Goal: Task Accomplishment & Management: Manage account settings

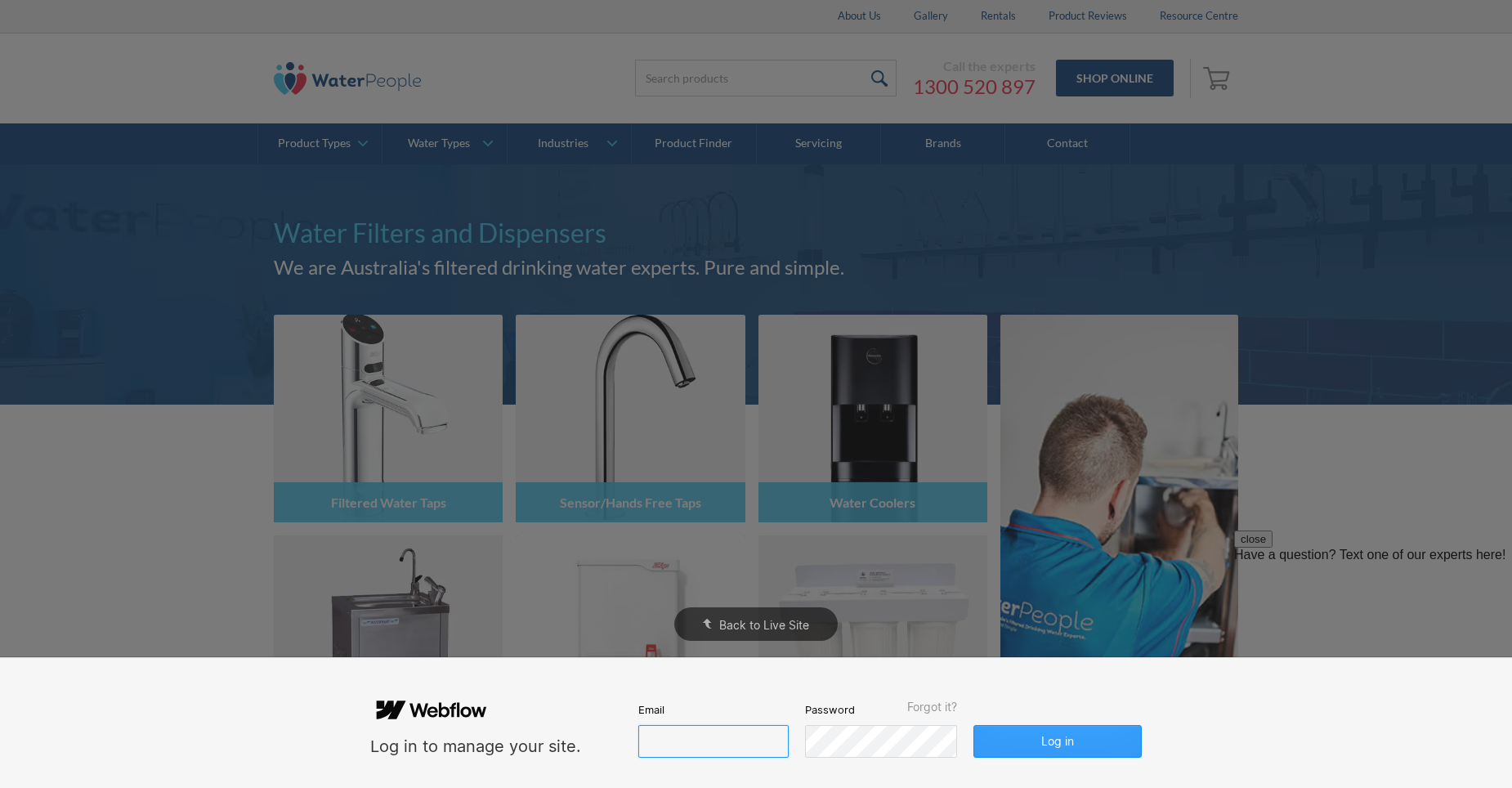
type input "melissa@waterpeople.com.au"
click at [1059, 745] on button "Log in" at bounding box center [1058, 741] width 169 height 33
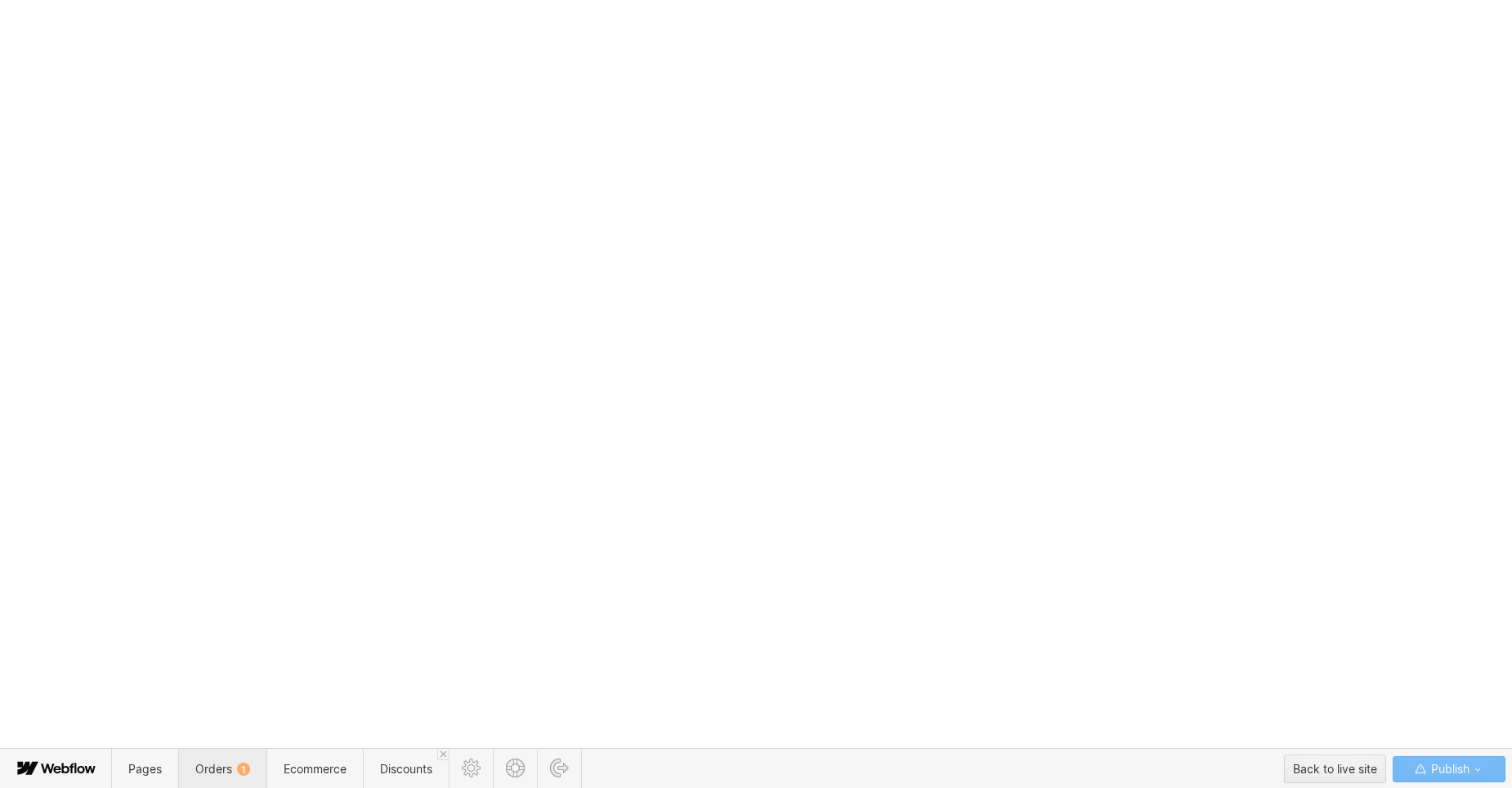
click at [226, 760] on span "Orders 1" at bounding box center [223, 769] width 88 height 40
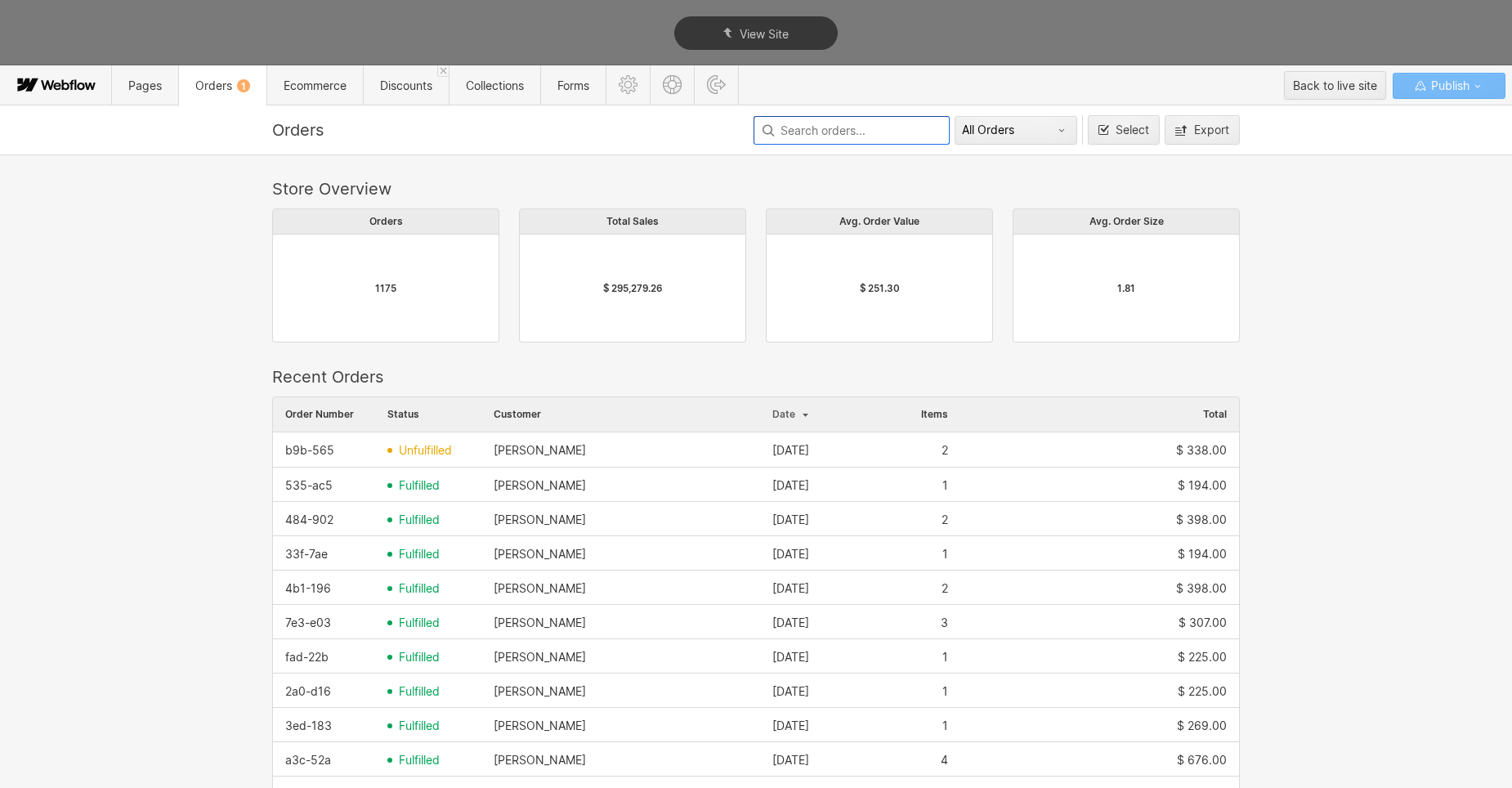
scroll to position [882, 955]
click at [1408, 255] on div "Store Overview Orders 1175 Total Sales $ 295,279.26 Avg. Order Value $ 251.30 A…" at bounding box center [756, 472] width 1512 height 634
